Goal: Task Accomplishment & Management: Use online tool/utility

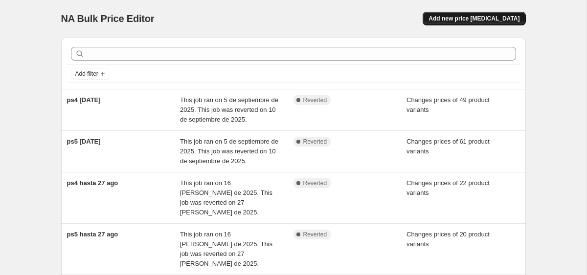
click at [465, 15] on span "Add new price [MEDICAL_DATA]" at bounding box center [474, 19] width 91 height 8
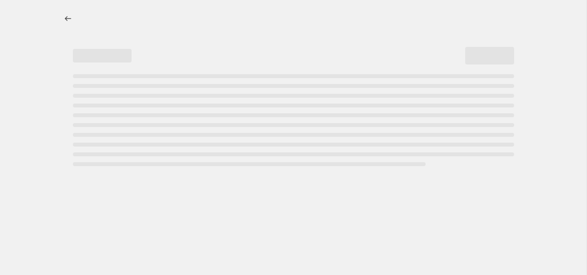
select select "percentage"
